Goal: Check status

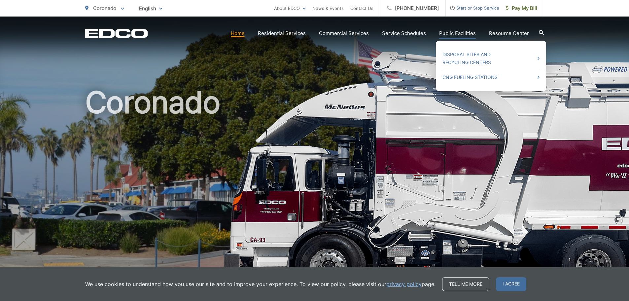
click at [449, 33] on link "Public Facilities" at bounding box center [457, 33] width 37 height 8
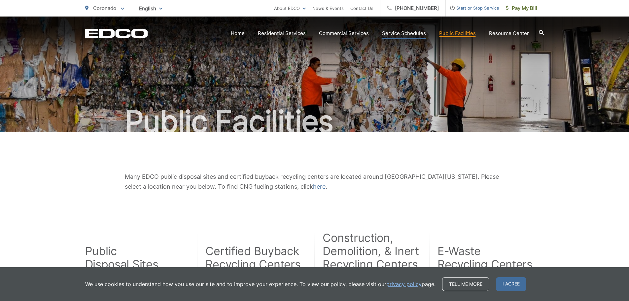
click at [398, 31] on link "Service Schedules" at bounding box center [404, 33] width 44 height 8
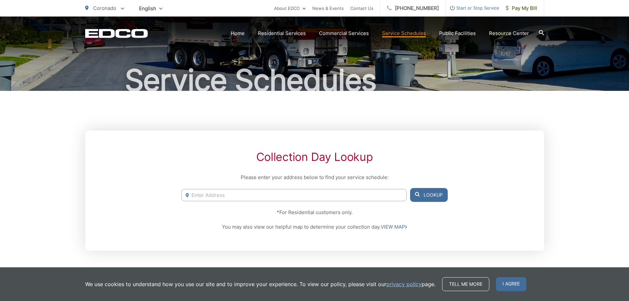
scroll to position [45, 0]
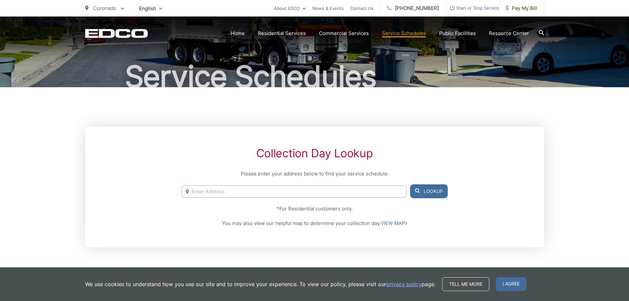
click at [249, 191] on input "Enter Address" at bounding box center [293, 191] width 225 height 12
type input "3015 Iris Ave, san ysidro CA 92173"
click at [428, 192] on button "Lookup" at bounding box center [429, 191] width 38 height 14
